Goal: Task Accomplishment & Management: Manage account settings

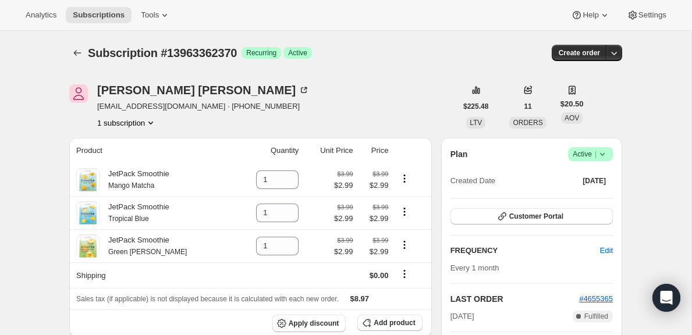
click at [597, 150] on icon at bounding box center [602, 154] width 12 height 12
click at [586, 195] on span "Cancel subscription" at bounding box center [586, 197] width 66 height 9
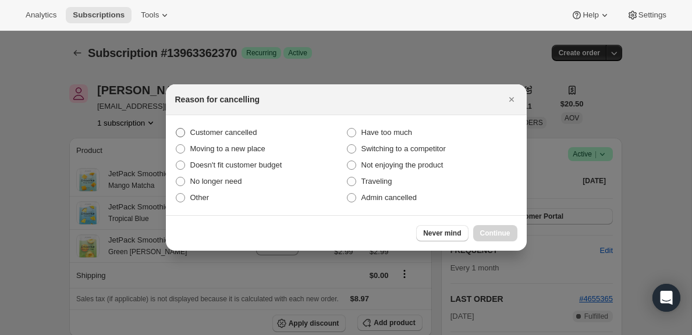
click at [202, 135] on span "Customer cancelled" at bounding box center [223, 132] width 67 height 9
click at [176, 129] on input "Customer cancelled" at bounding box center [176, 128] width 1 height 1
radio input "true"
click at [493, 230] on span "Continue" at bounding box center [495, 233] width 30 height 9
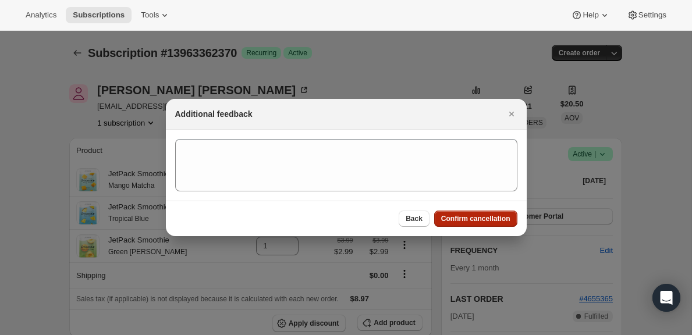
click at [481, 216] on span "Confirm cancellation" at bounding box center [475, 218] width 69 height 9
